Goal: Task Accomplishment & Management: Complete application form

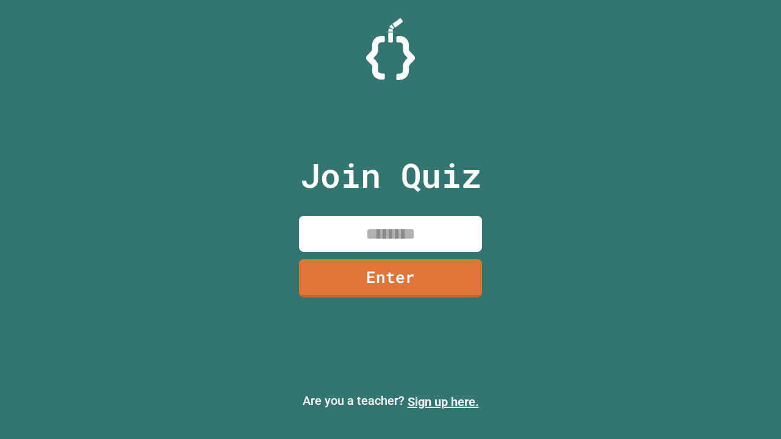
click at [443, 402] on link "Sign up here." at bounding box center [443, 402] width 71 height 15
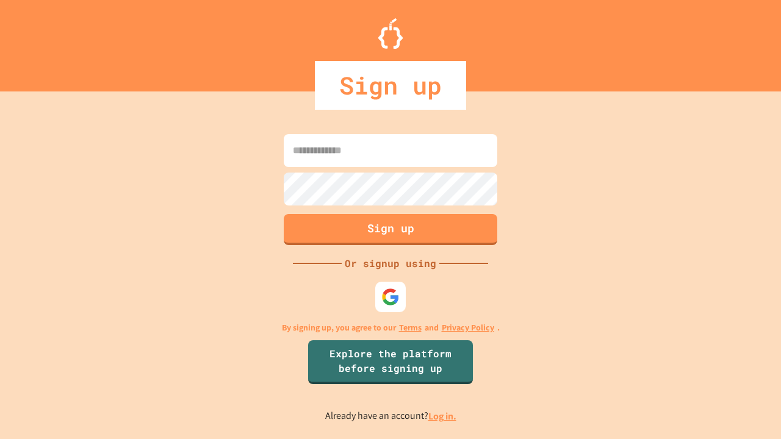
click at [443, 416] on link "Log in." at bounding box center [442, 416] width 28 height 13
